Goal: Task Accomplishment & Management: Manage account settings

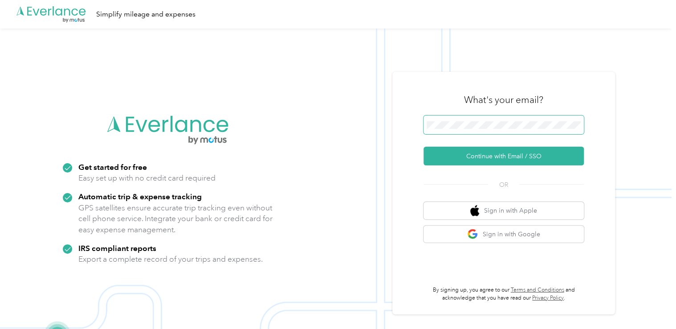
click at [424, 147] on button "Continue with Email / SSO" at bounding box center [504, 156] width 160 height 19
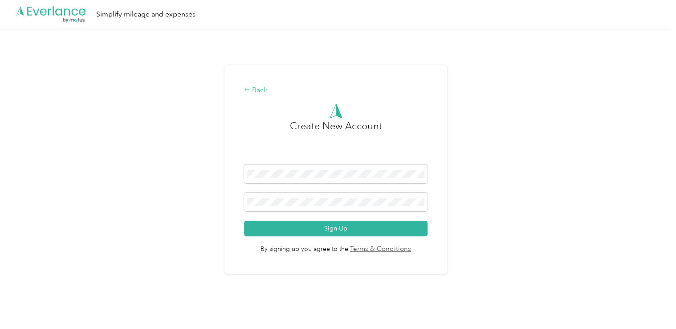
click at [255, 89] on div "Back" at bounding box center [335, 90] width 183 height 11
click at [250, 88] on icon at bounding box center [247, 89] width 6 height 6
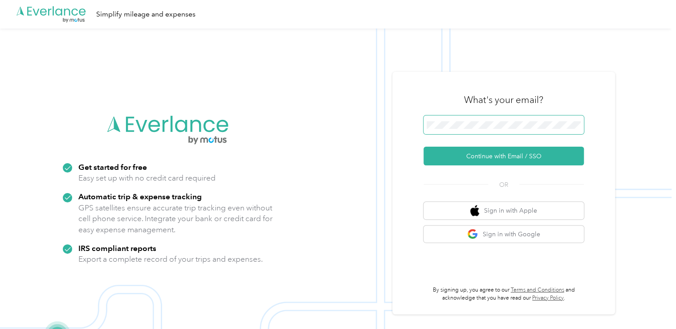
click at [441, 119] on span at bounding box center [504, 124] width 160 height 19
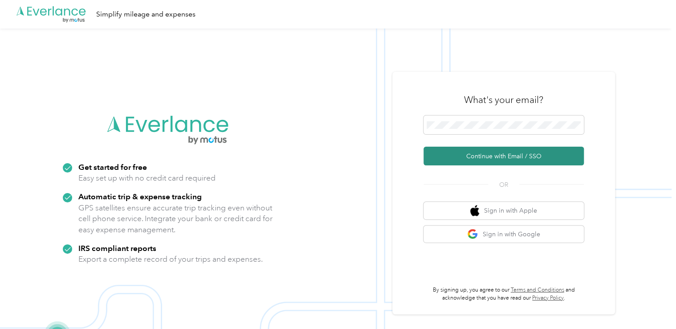
click at [503, 159] on button "Continue with Email / SSO" at bounding box center [504, 156] width 160 height 19
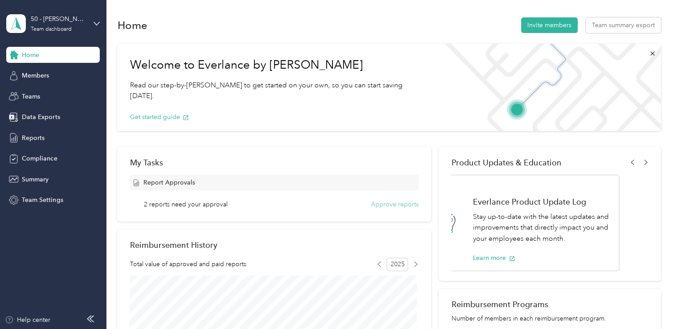
click at [392, 203] on button "Approve reports" at bounding box center [395, 204] width 48 height 9
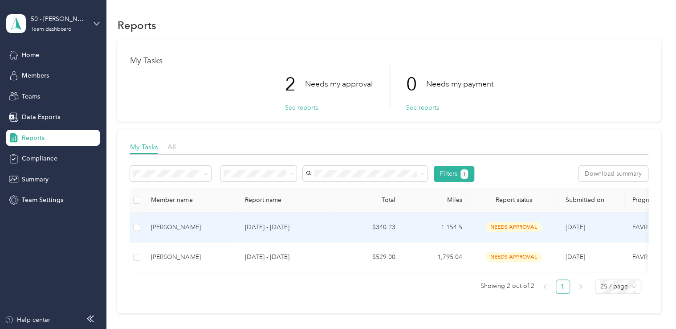
click at [175, 226] on div "Austin Phillips" at bounding box center [190, 227] width 79 height 10
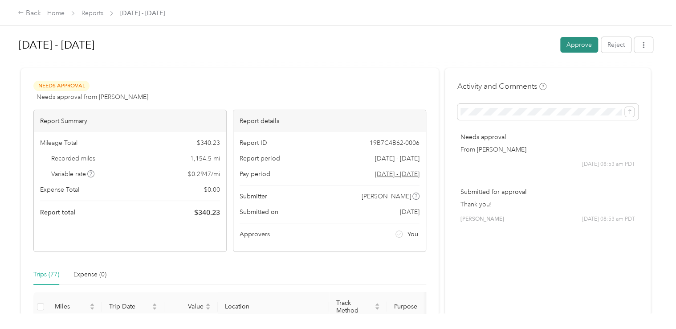
click at [569, 43] on button "Approve" at bounding box center [579, 45] width 38 height 16
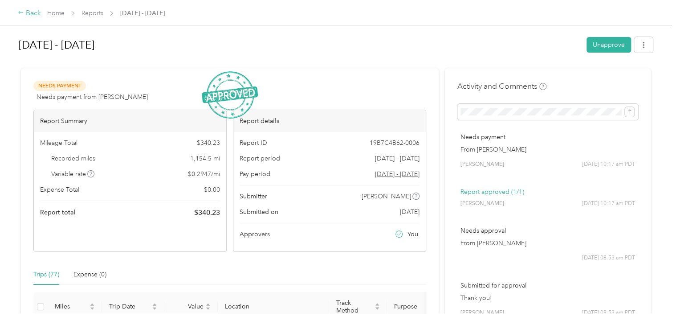
click at [26, 12] on div "Back" at bounding box center [29, 13] width 23 height 11
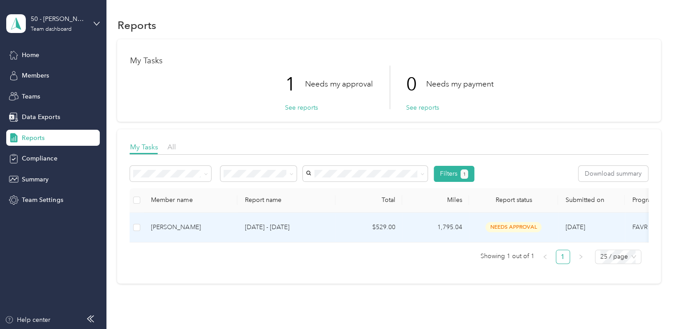
click at [176, 227] on div "Kevin Knight" at bounding box center [190, 227] width 79 height 10
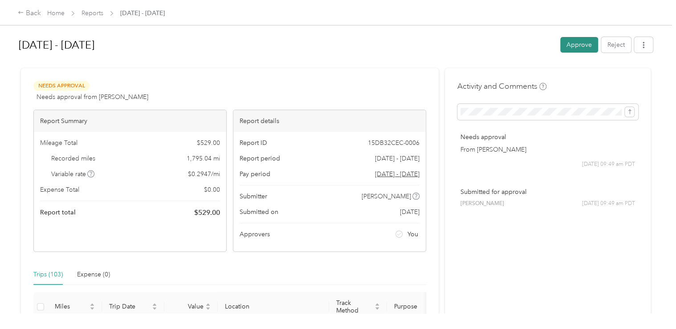
click at [576, 46] on button "Approve" at bounding box center [579, 45] width 38 height 16
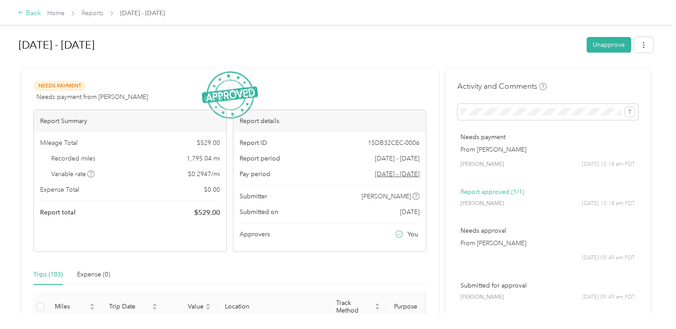
click at [26, 12] on div "Back" at bounding box center [29, 13] width 23 height 11
